Goal: Task Accomplishment & Management: Use online tool/utility

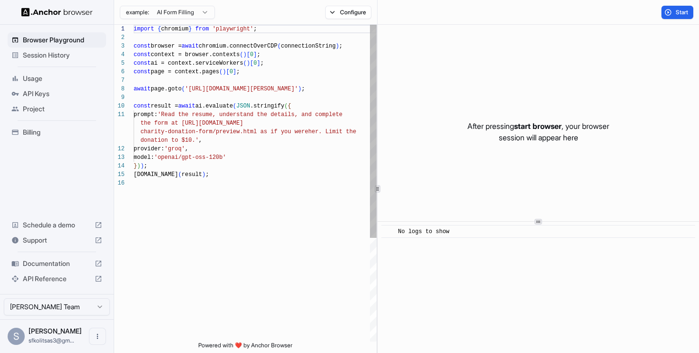
scroll to position [86, 0]
click at [676, 10] on span "Start" at bounding box center [682, 13] width 13 height 8
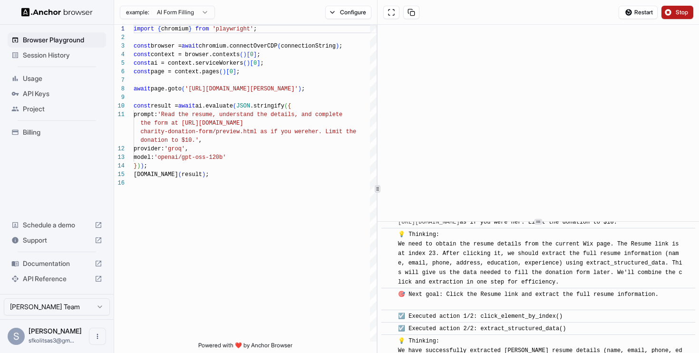
scroll to position [0, 0]
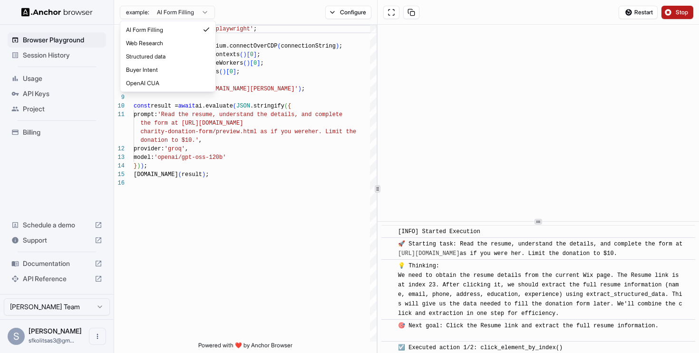
click at [204, 13] on html "Browser Playground Session History Usage API Keys Project Billing Schedule a de…" at bounding box center [349, 176] width 699 height 353
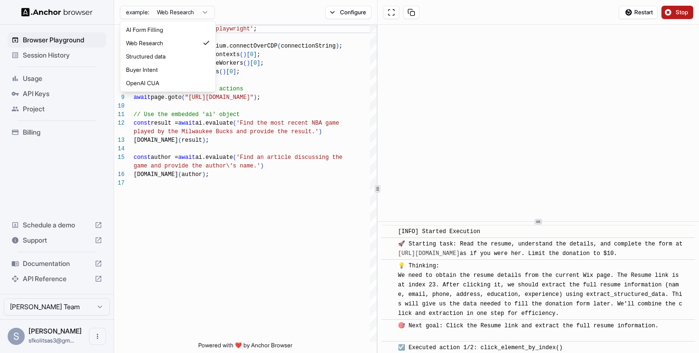
click at [205, 12] on html "Browser Playground Session History Usage API Keys Project Billing Schedule a de…" at bounding box center [349, 176] width 699 height 353
type textarea "**********"
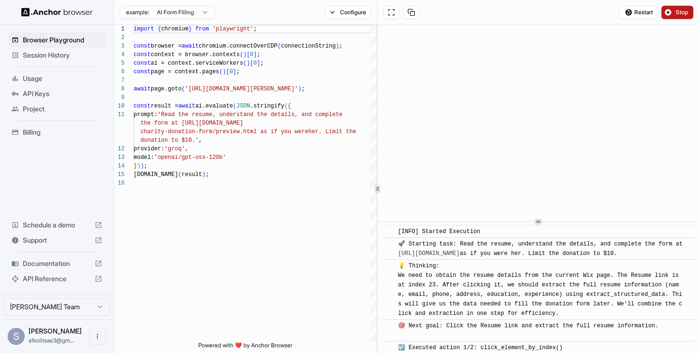
click at [34, 94] on span "API Keys" at bounding box center [62, 94] width 79 height 10
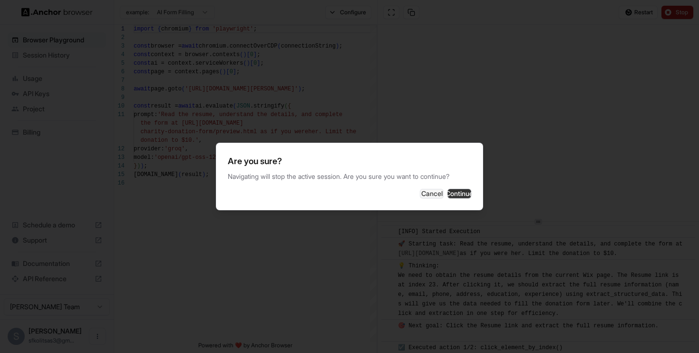
click at [447, 191] on button "Continue" at bounding box center [459, 194] width 24 height 10
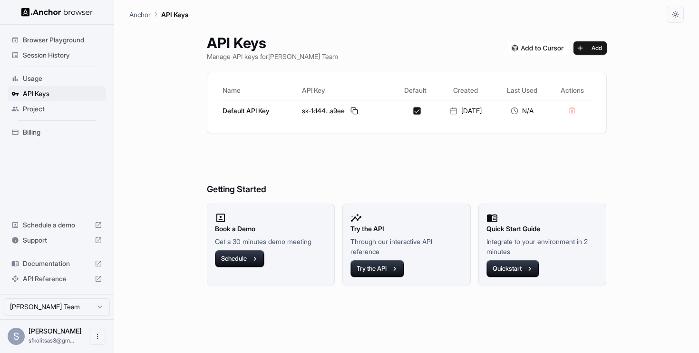
click at [447, 191] on h6 "Getting Started" at bounding box center [407, 171] width 400 height 52
